Goal: Information Seeking & Learning: Stay updated

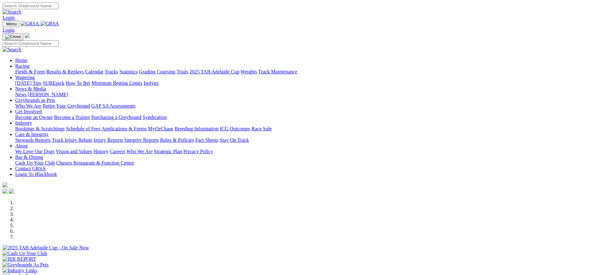
click at [68, 92] on link "[PERSON_NAME]" at bounding box center [48, 94] width 40 height 5
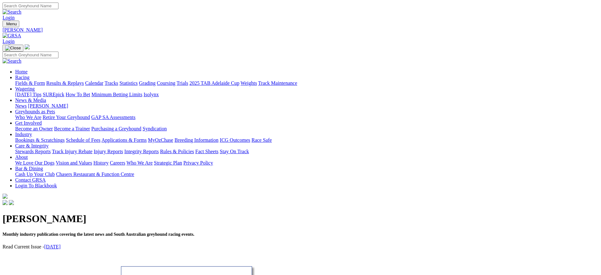
click at [27, 103] on link "News" at bounding box center [20, 105] width 11 height 5
